Goal: Check status: Check status

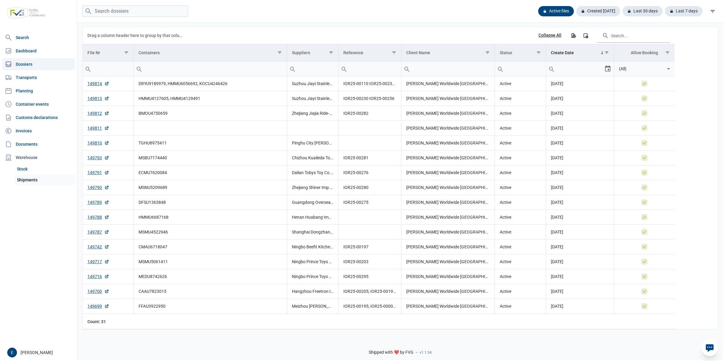
drag, startPoint x: 35, startPoint y: 175, endPoint x: 47, endPoint y: 175, distance: 12.4
click at [35, 175] on link "Shipments" at bounding box center [45, 179] width 60 height 11
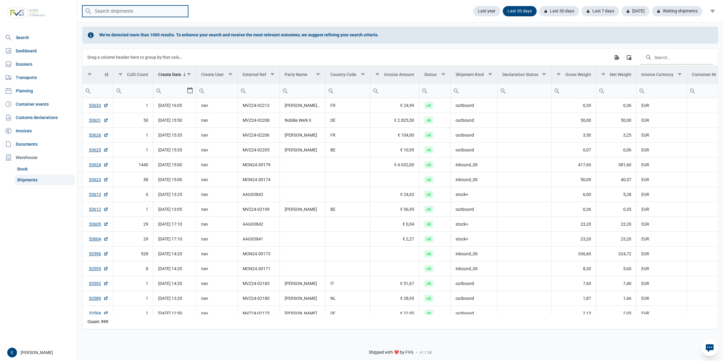
click at [137, 15] on input "search" at bounding box center [135, 11] width 106 height 12
paste input "65425"
type input "65425"
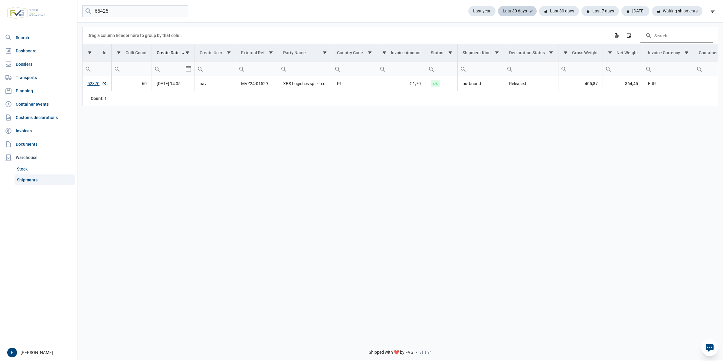
click at [539, 11] on div "Last 30 days" at bounding box center [559, 11] width 40 height 10
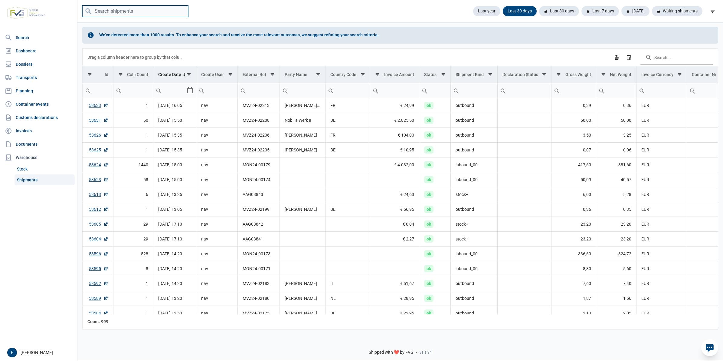
click at [124, 12] on input "search" at bounding box center [135, 11] width 106 height 12
paste input "65425"
type input "65425"
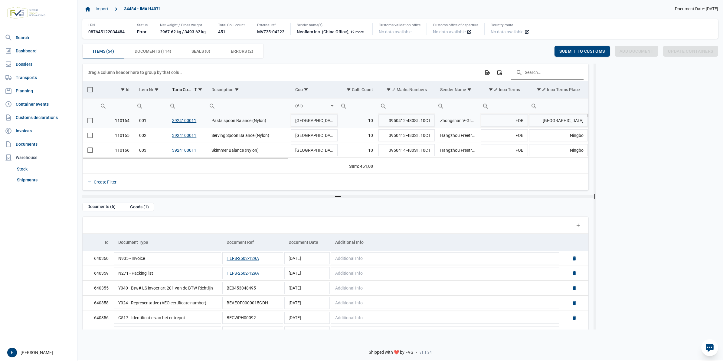
click at [274, 118] on td "Pasta spoon Balance (Nylon)" at bounding box center [249, 120] width 84 height 15
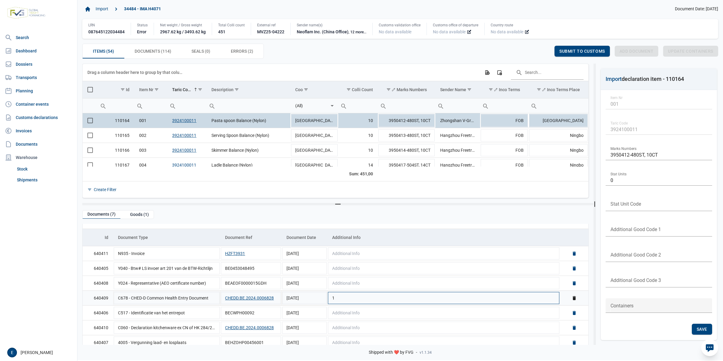
scroll to position [19, 0]
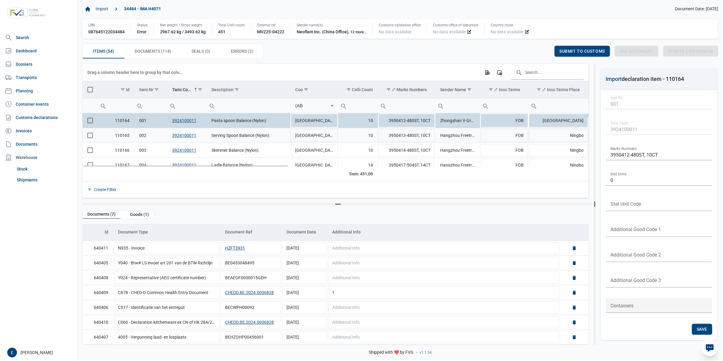
click at [272, 136] on td "Serving Spoon Balance (Nylon)" at bounding box center [249, 135] width 84 height 15
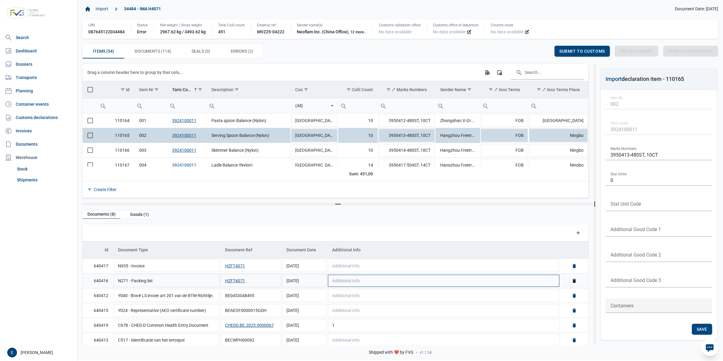
scroll to position [34, 0]
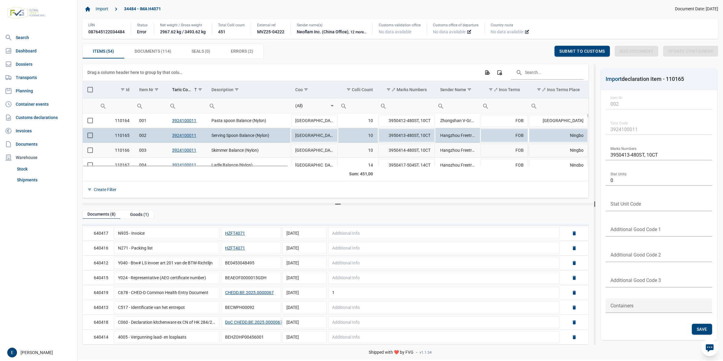
click at [261, 151] on td "Skimmer Balance (Nylon)" at bounding box center [249, 149] width 84 height 15
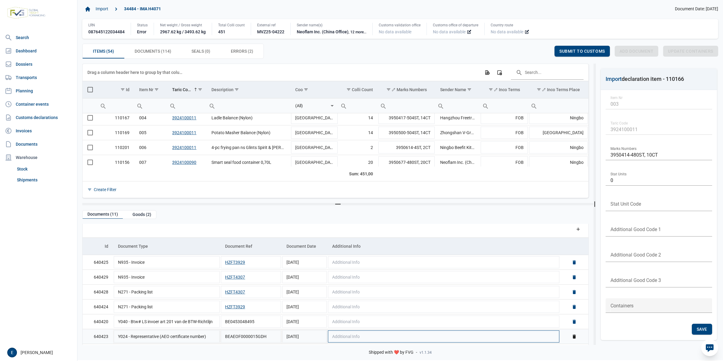
scroll to position [3, 0]
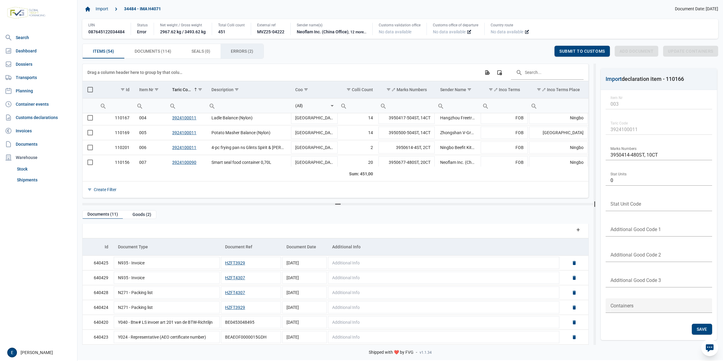
click at [237, 54] on span "Errors (2) Errors (2)" at bounding box center [242, 50] width 22 height 7
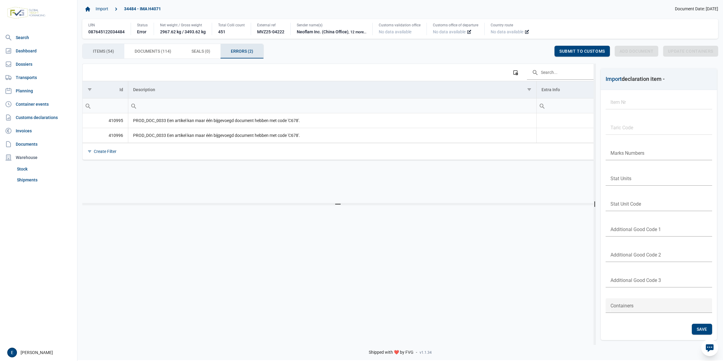
click at [117, 52] on div "Items (54) Items (54)" at bounding box center [104, 51] width 42 height 15
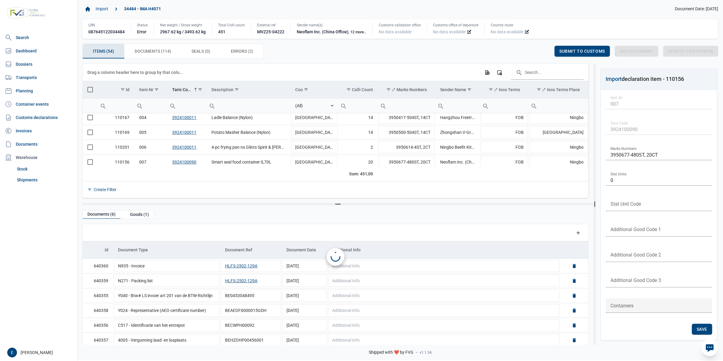
scroll to position [29, 0]
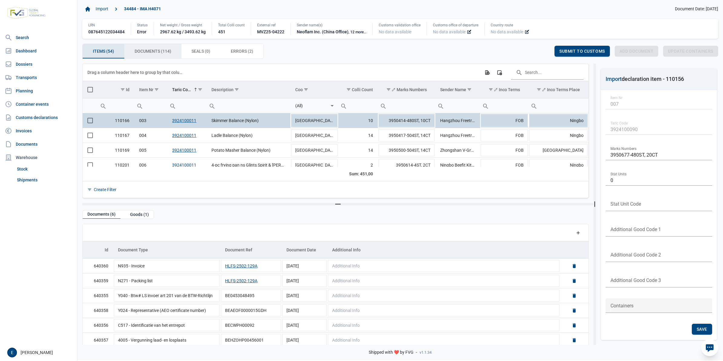
click at [175, 56] on div "Documents (114) Documents (114)" at bounding box center [152, 51] width 57 height 15
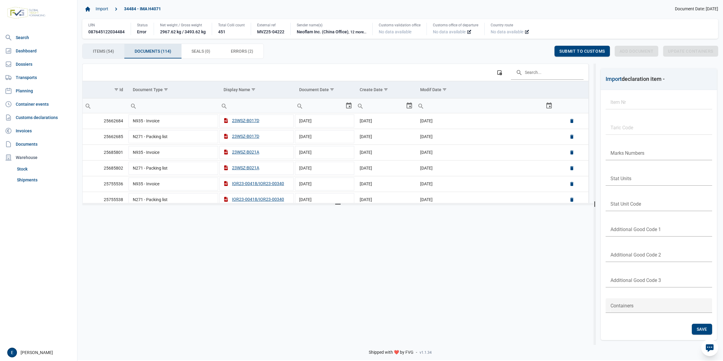
click at [113, 54] on span "Items (54) Items (54)" at bounding box center [103, 50] width 21 height 7
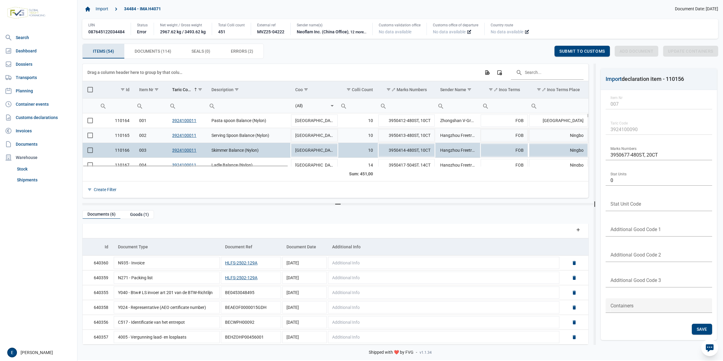
click at [260, 139] on td "Serving Spoon Balance (Nylon)" at bounding box center [249, 135] width 84 height 15
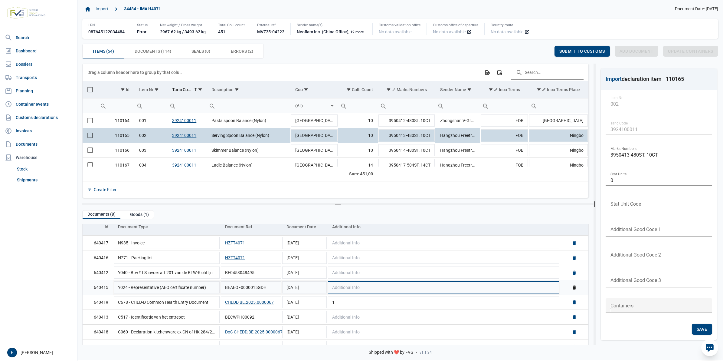
scroll to position [34, 0]
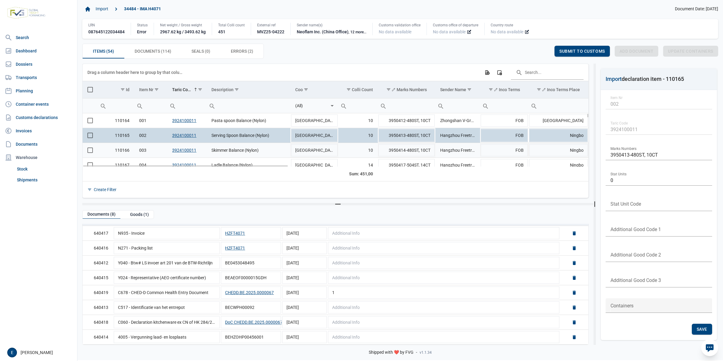
click at [260, 154] on td "Skimmer Balance (Nylon)" at bounding box center [249, 149] width 84 height 15
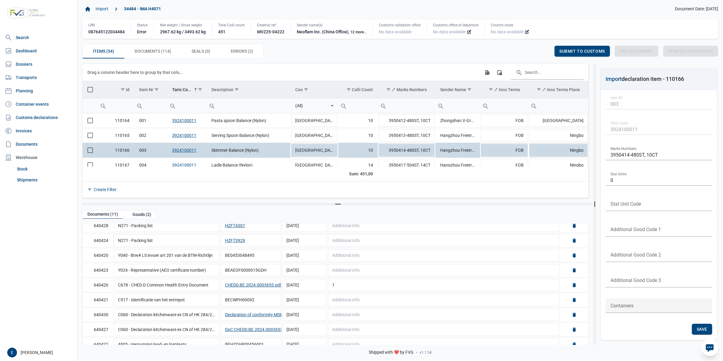
scroll to position [79, 0]
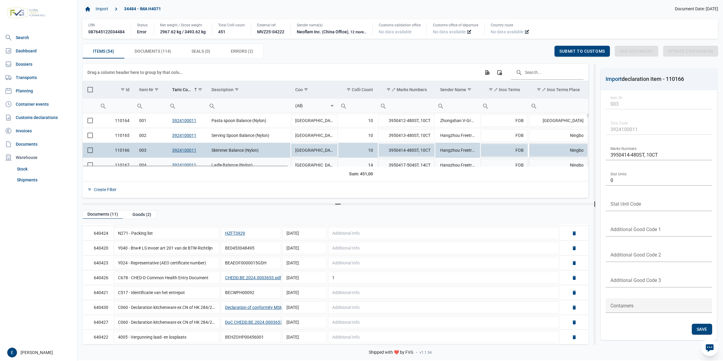
click at [269, 162] on td "Ladle Balance (Nylon)" at bounding box center [249, 164] width 84 height 15
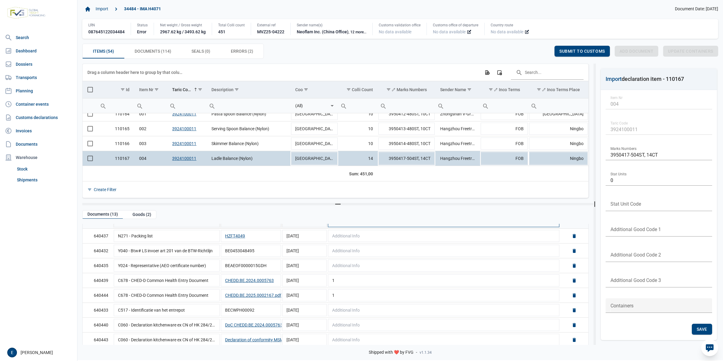
scroll to position [76, 0]
click at [40, 178] on link "Shipments" at bounding box center [45, 179] width 60 height 11
